Goal: Information Seeking & Learning: Learn about a topic

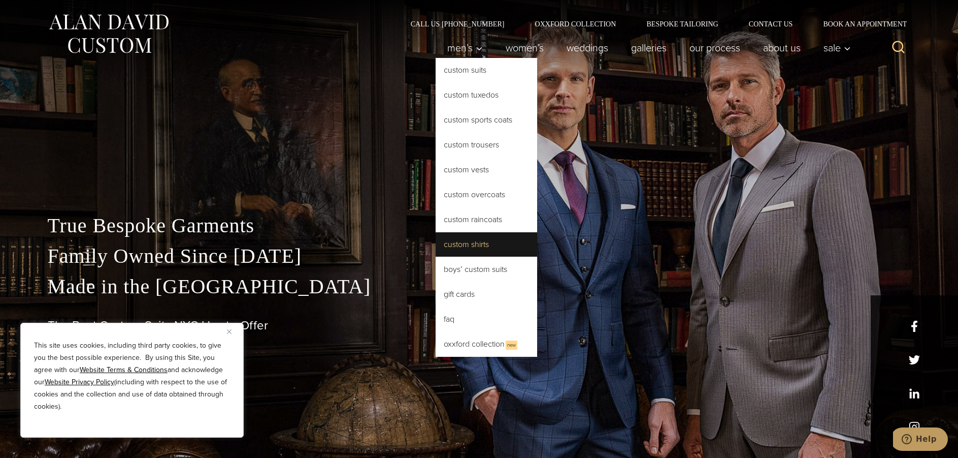
click at [479, 248] on link "Custom Shirts" at bounding box center [487, 244] width 102 height 24
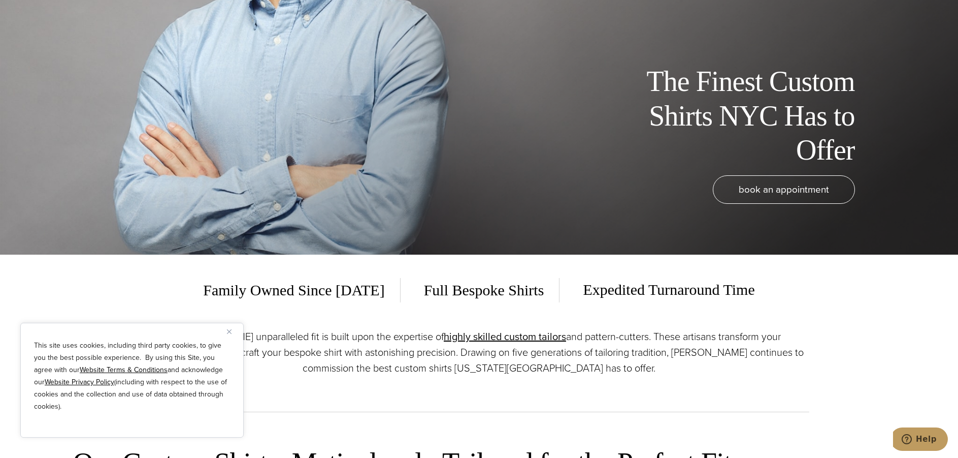
scroll to position [254, 0]
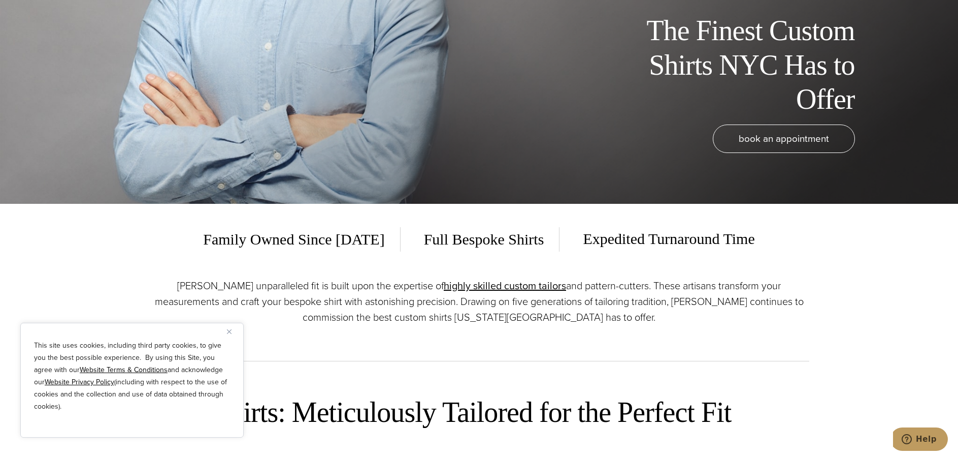
drag, startPoint x: 499, startPoint y: 237, endPoint x: 330, endPoint y: 340, distance: 198.3
click at [330, 340] on div "Alan David’s unparalleled fit is built upon the expertise of highly skilled cus…" at bounding box center [479, 319] width 660 height 83
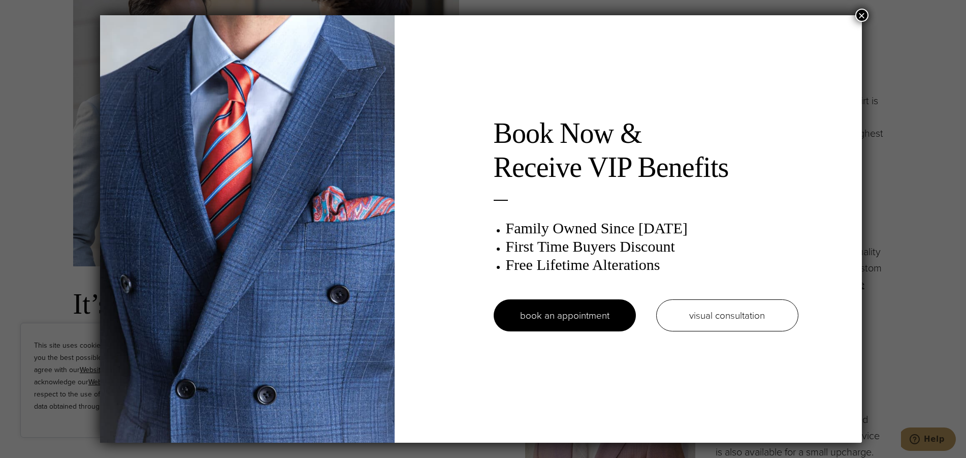
scroll to position [0, 0]
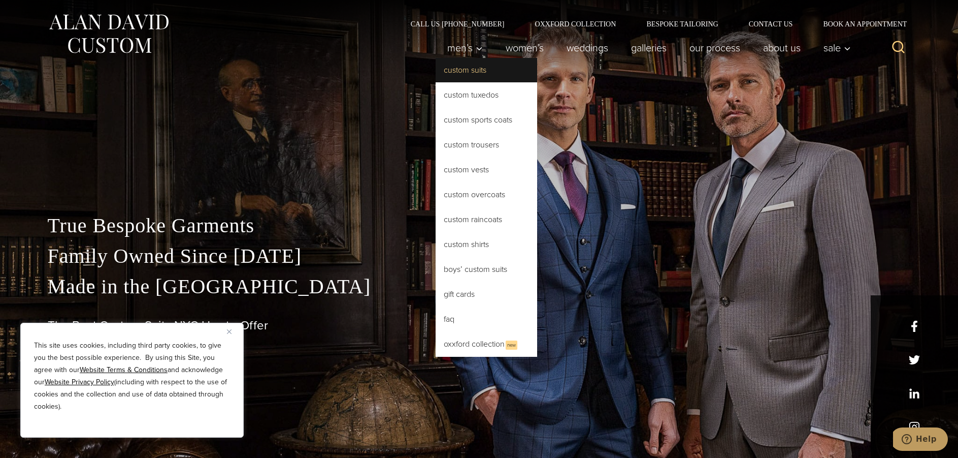
click at [461, 69] on link "Custom Suits" at bounding box center [487, 70] width 102 height 24
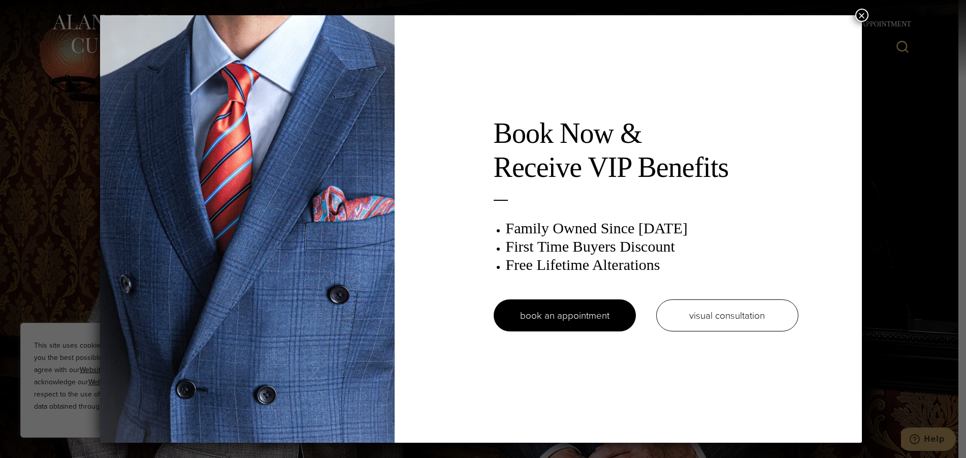
click at [867, 14] on button "×" at bounding box center [861, 15] width 13 height 13
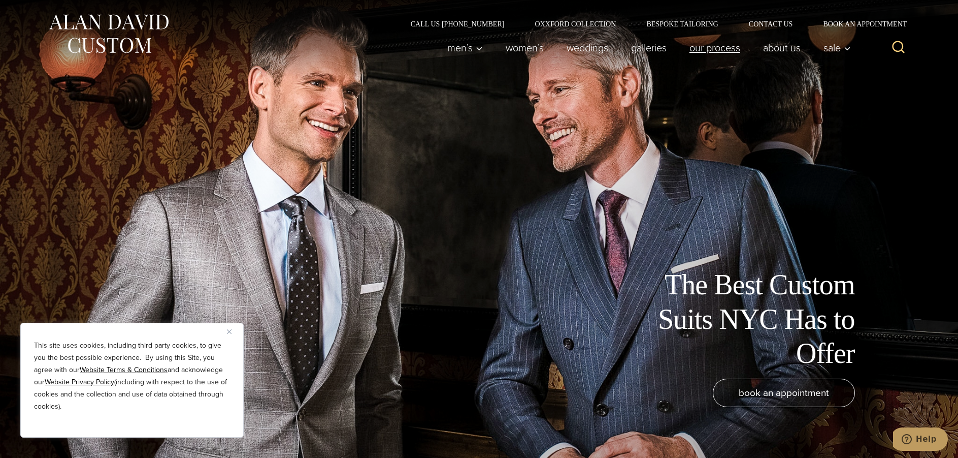
click at [715, 45] on link "Our Process" at bounding box center [715, 48] width 74 height 20
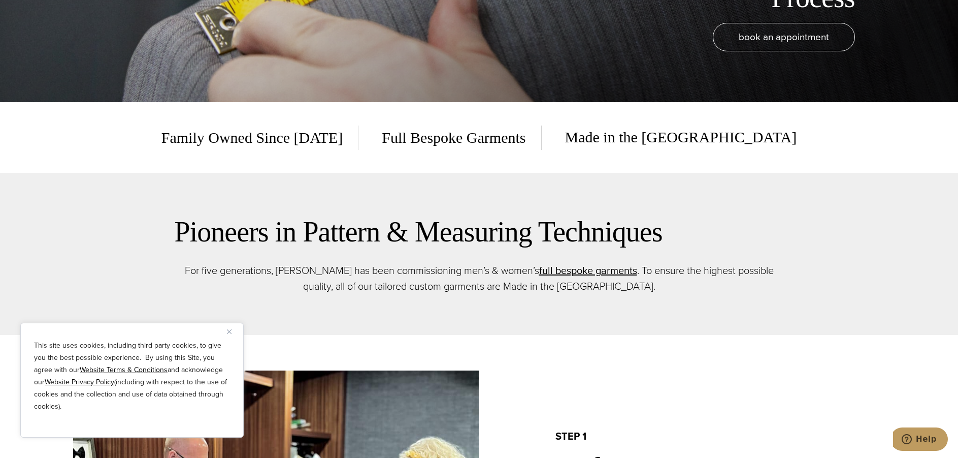
scroll to position [305, 0]
